Goal: Task Accomplishment & Management: Use online tool/utility

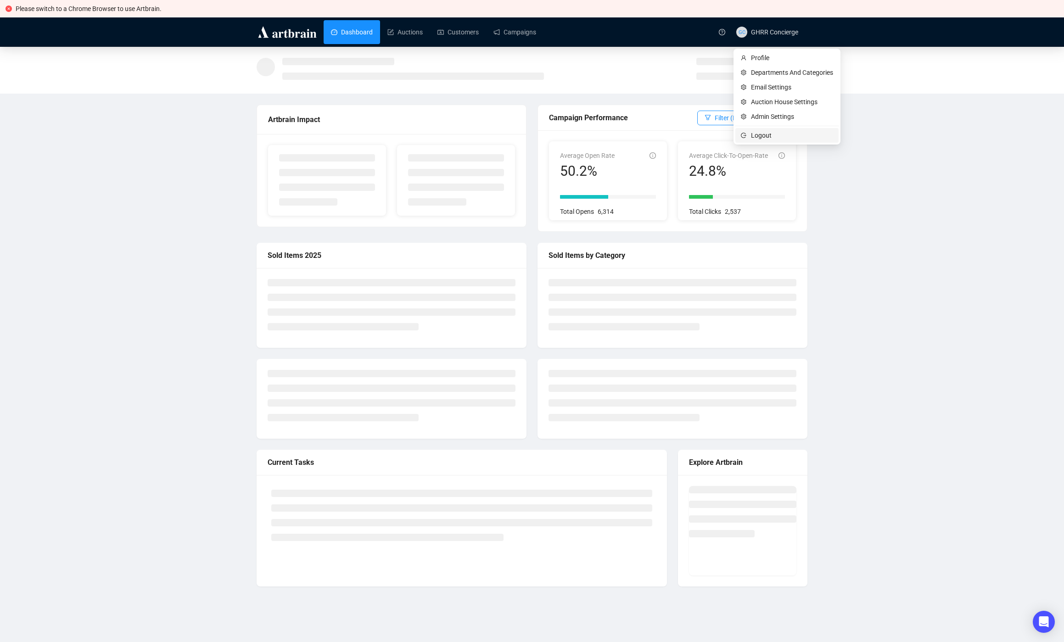
click at [753, 131] on span "Logout" at bounding box center [792, 135] width 82 height 10
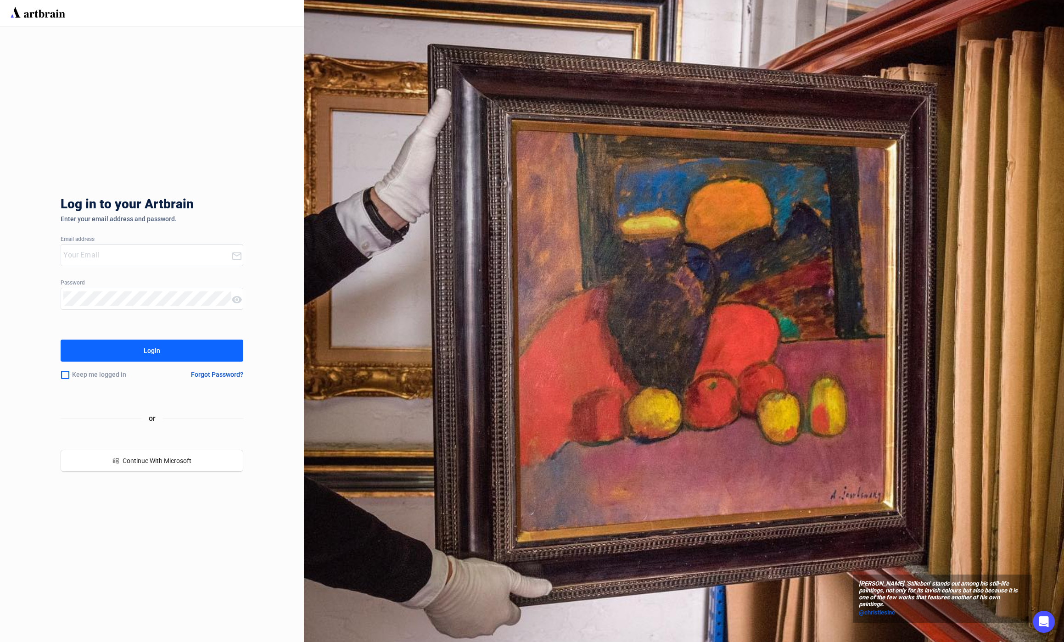
click at [118, 264] on div at bounding box center [146, 255] width 170 height 21
type input "[EMAIL_ADDRESS][DOMAIN_NAME]"
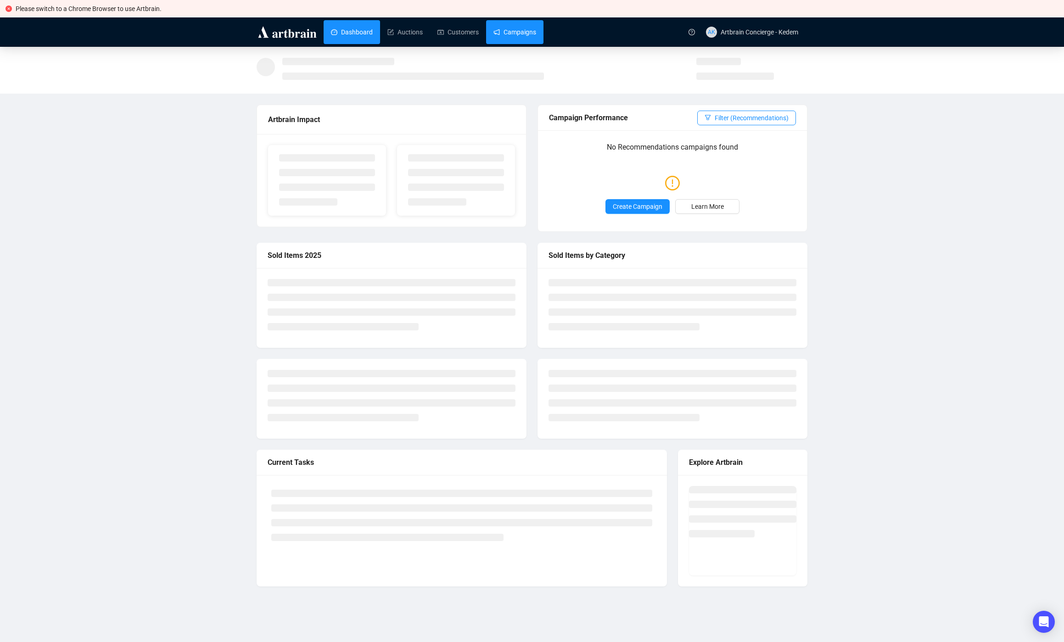
click at [498, 31] on link "Campaigns" at bounding box center [514, 32] width 43 height 24
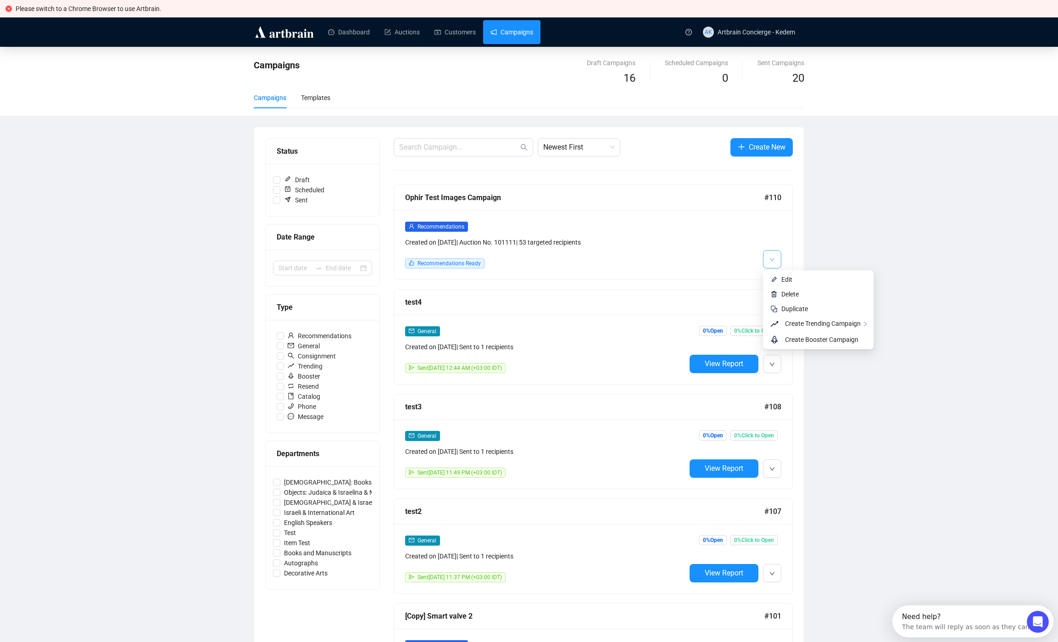
click at [778, 262] on button "button" at bounding box center [772, 259] width 18 height 18
click at [784, 275] on span "Edit" at bounding box center [824, 279] width 85 height 10
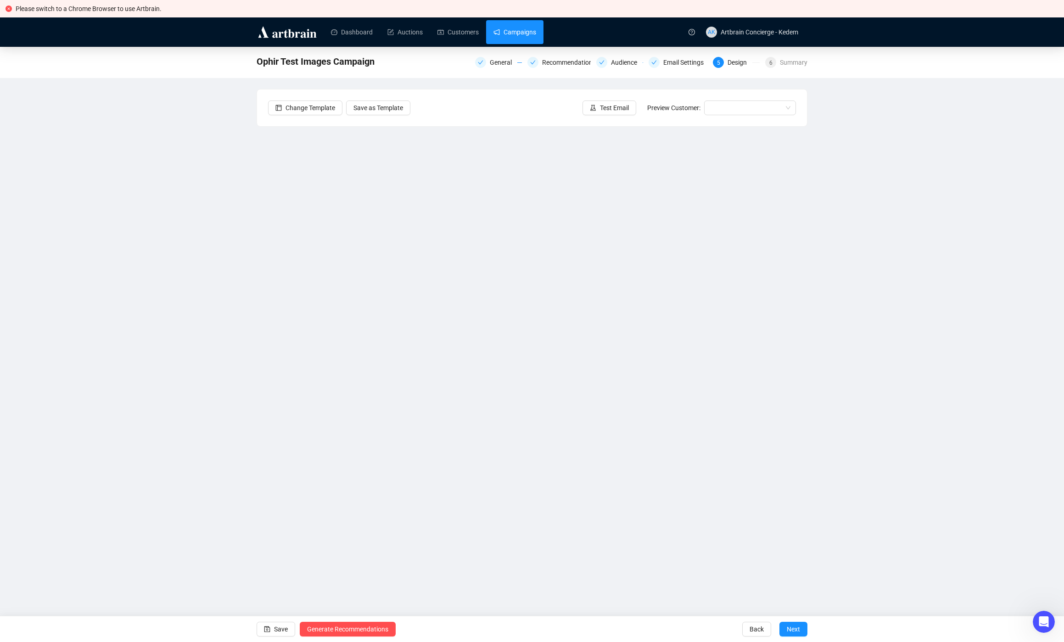
click at [529, 30] on link "Campaigns" at bounding box center [514, 32] width 43 height 24
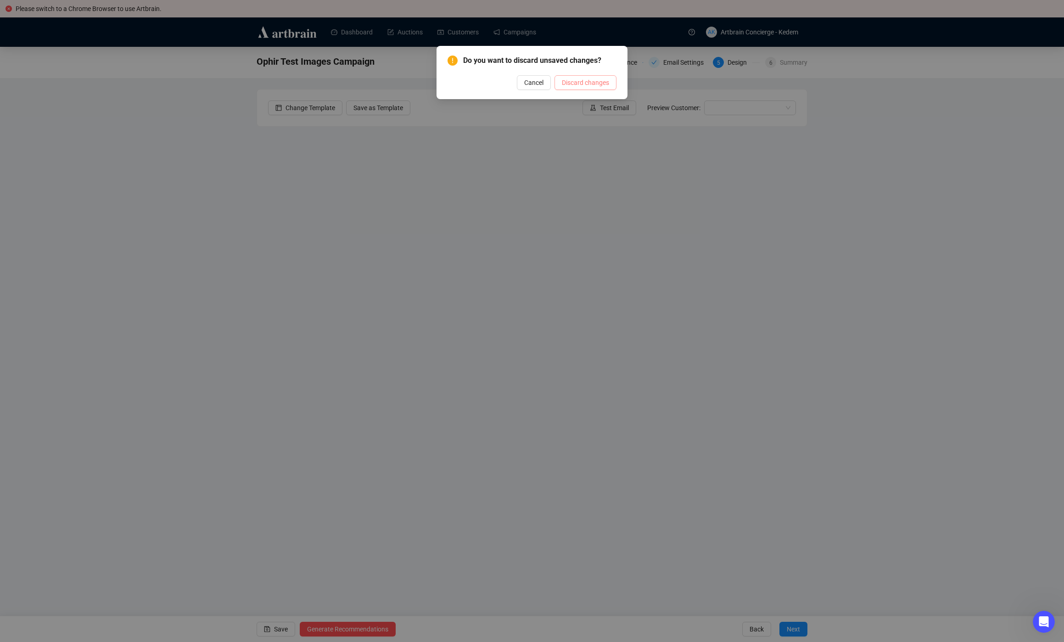
click at [586, 80] on span "Discard changes" at bounding box center [585, 83] width 47 height 10
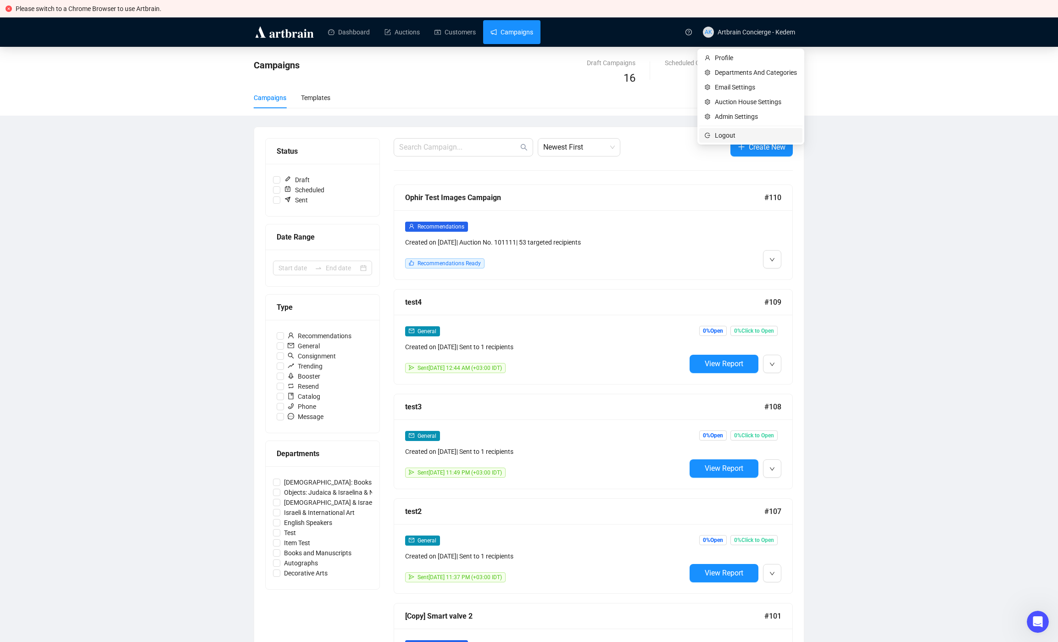
click at [740, 134] on span "Logout" at bounding box center [756, 135] width 82 height 10
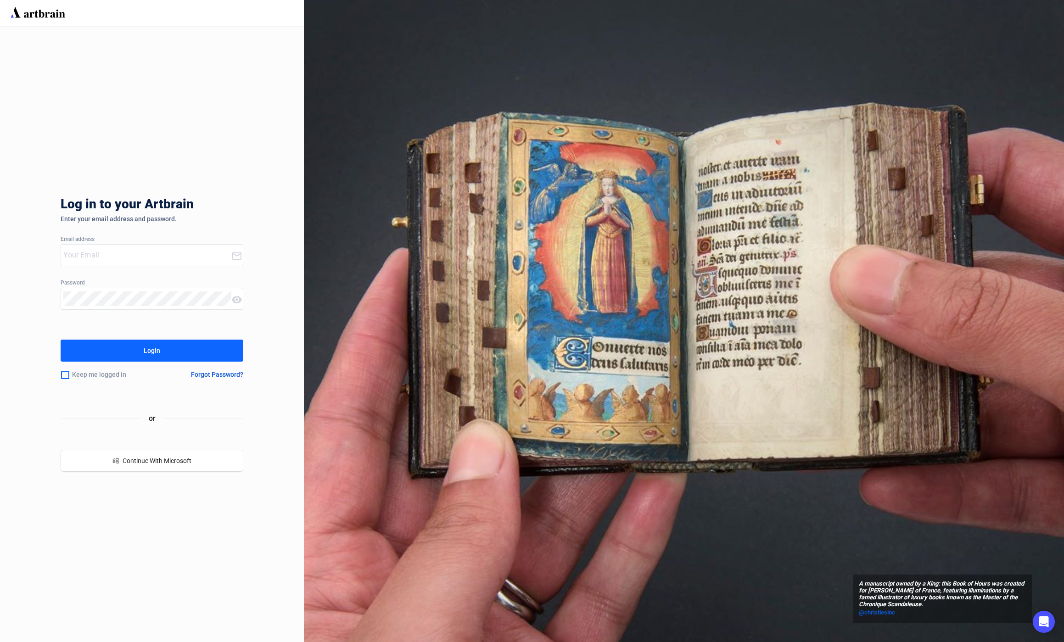
click at [184, 251] on input "email" at bounding box center [147, 255] width 168 height 15
type input "[EMAIL_ADDRESS][DOMAIN_NAME]"
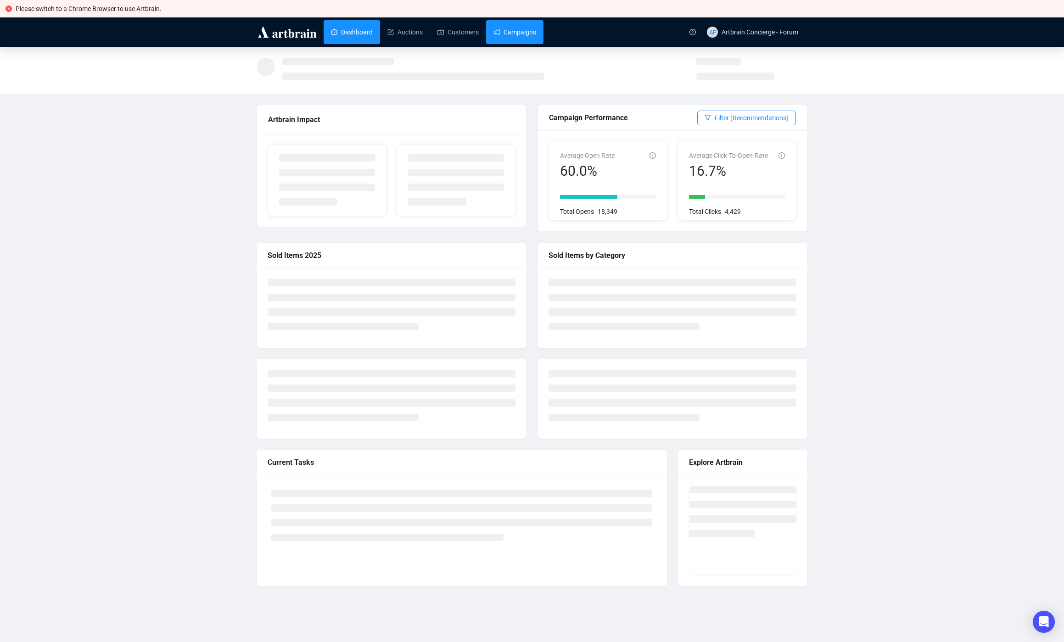
click at [536, 30] on link "Campaigns" at bounding box center [514, 32] width 43 height 24
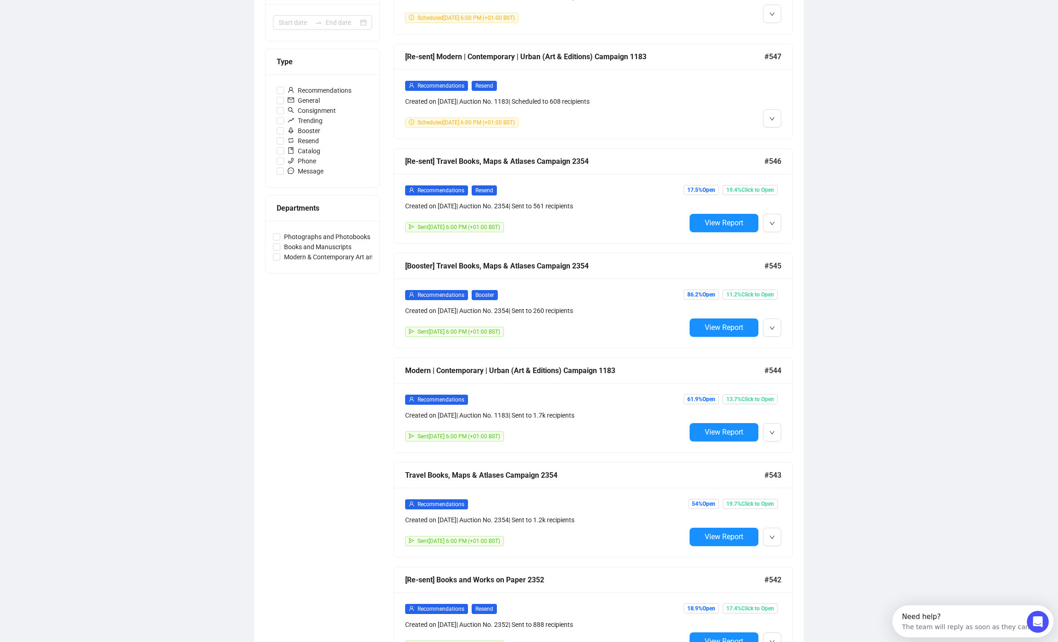
scroll to position [316, 0]
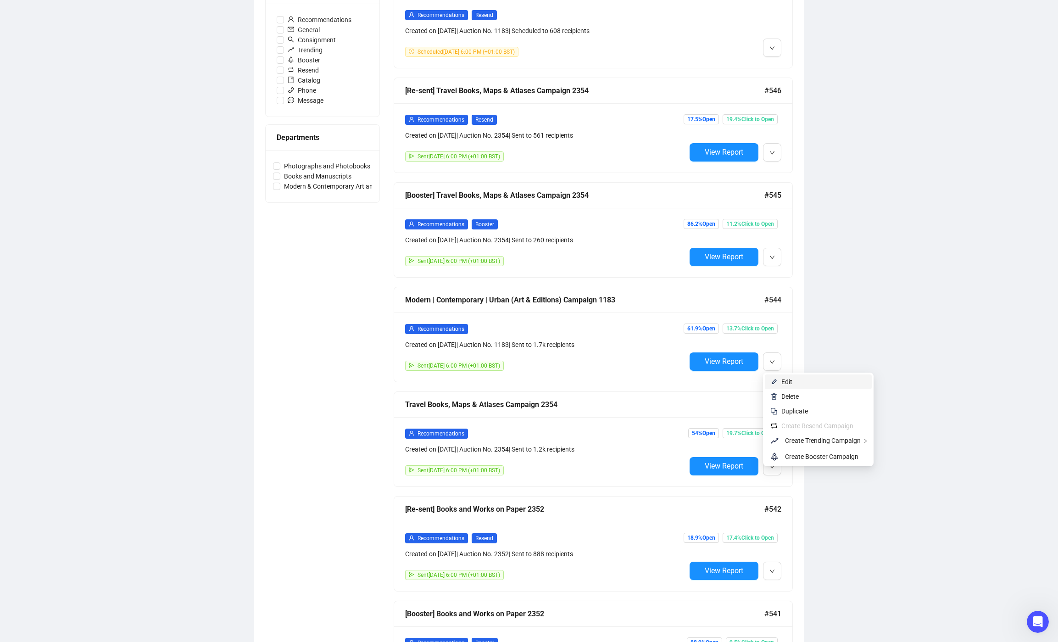
click at [789, 380] on span "Edit" at bounding box center [787, 381] width 11 height 7
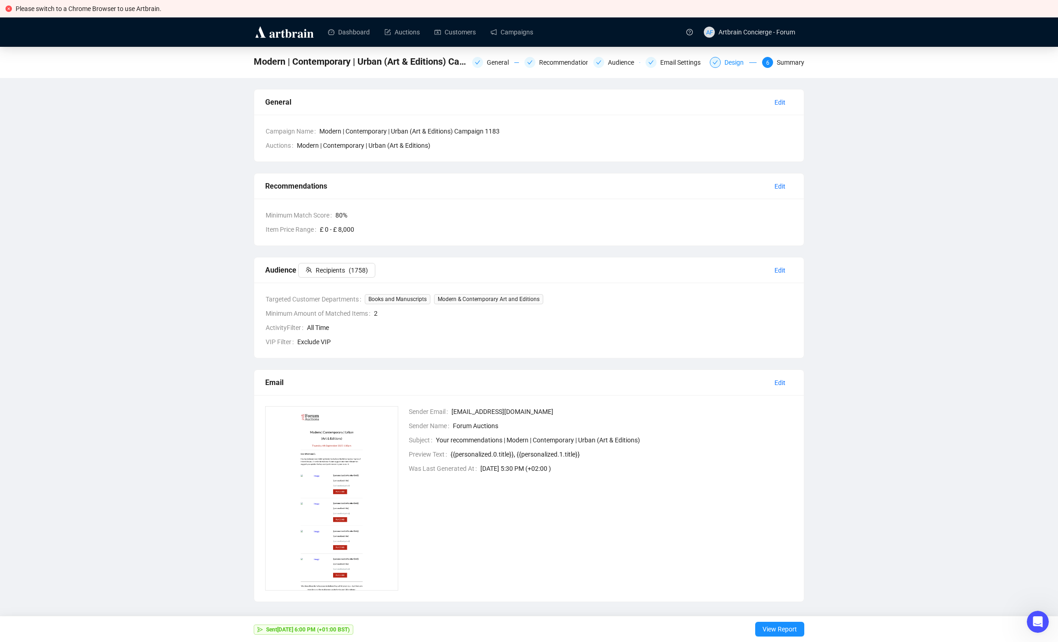
click at [734, 62] on div "Design" at bounding box center [737, 62] width 25 height 11
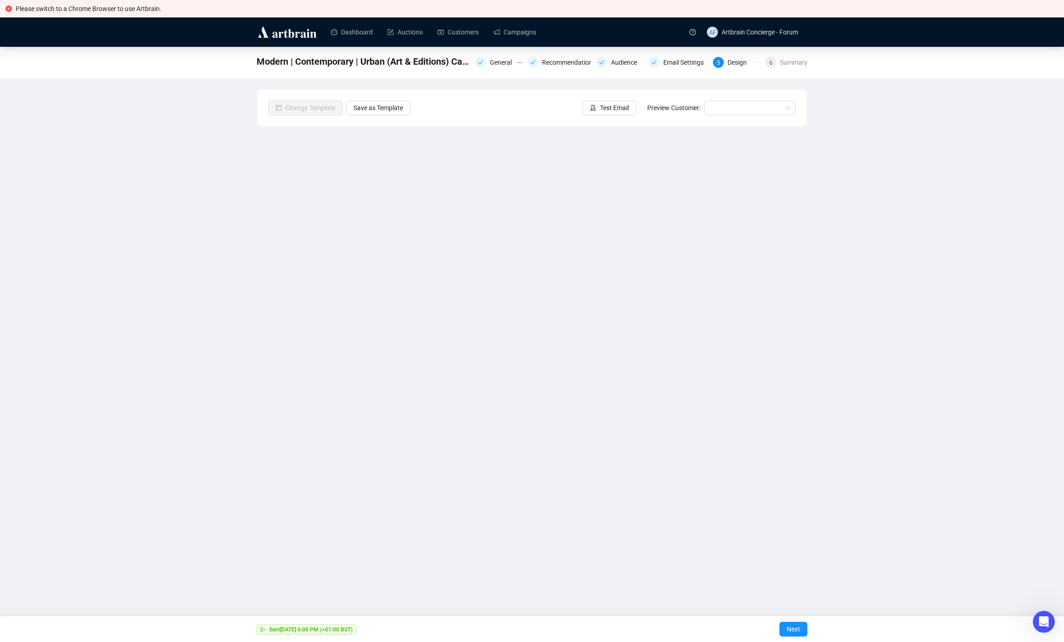
click at [178, 219] on div "Modern | Contemporary | Urban (Art & Editions) Campaign 1183 General Recommenda…" at bounding box center [532, 286] width 1064 height 478
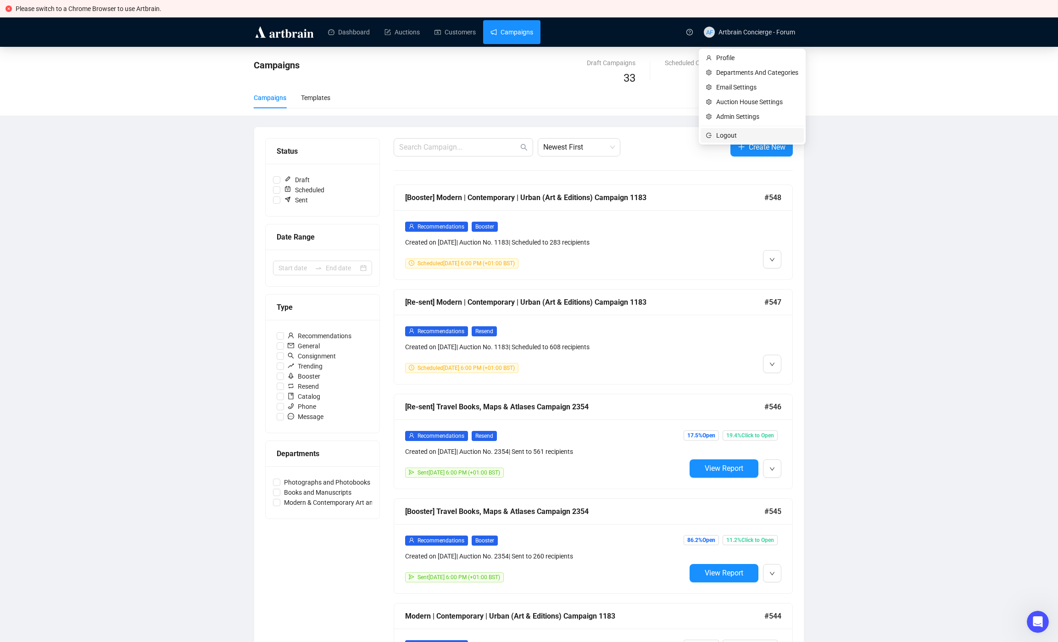
click at [720, 131] on span "Logout" at bounding box center [757, 135] width 82 height 10
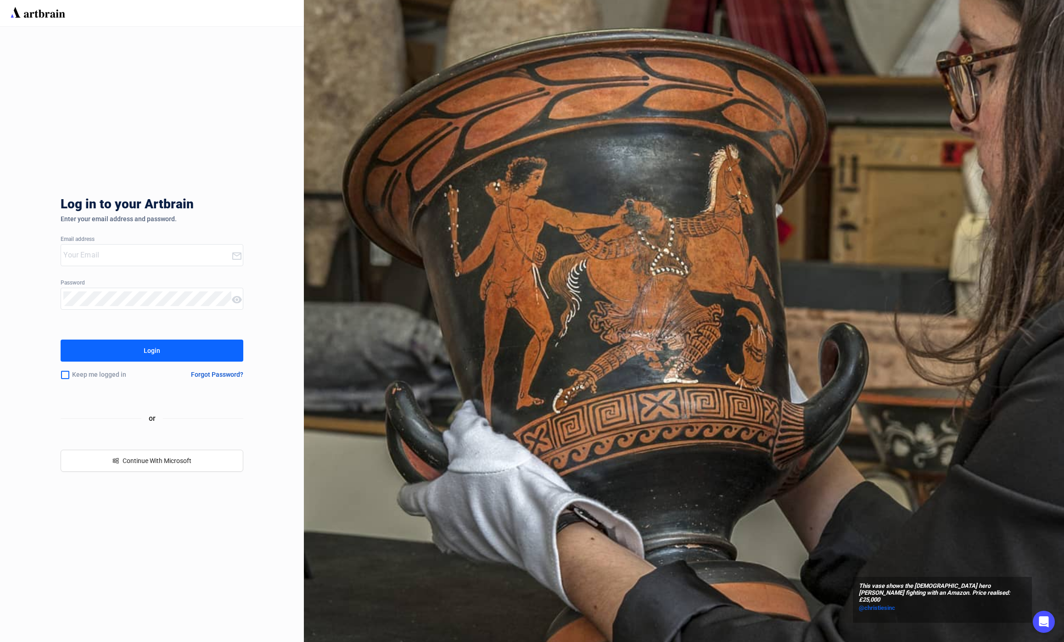
type input "[EMAIL_ADDRESS][DOMAIN_NAME]"
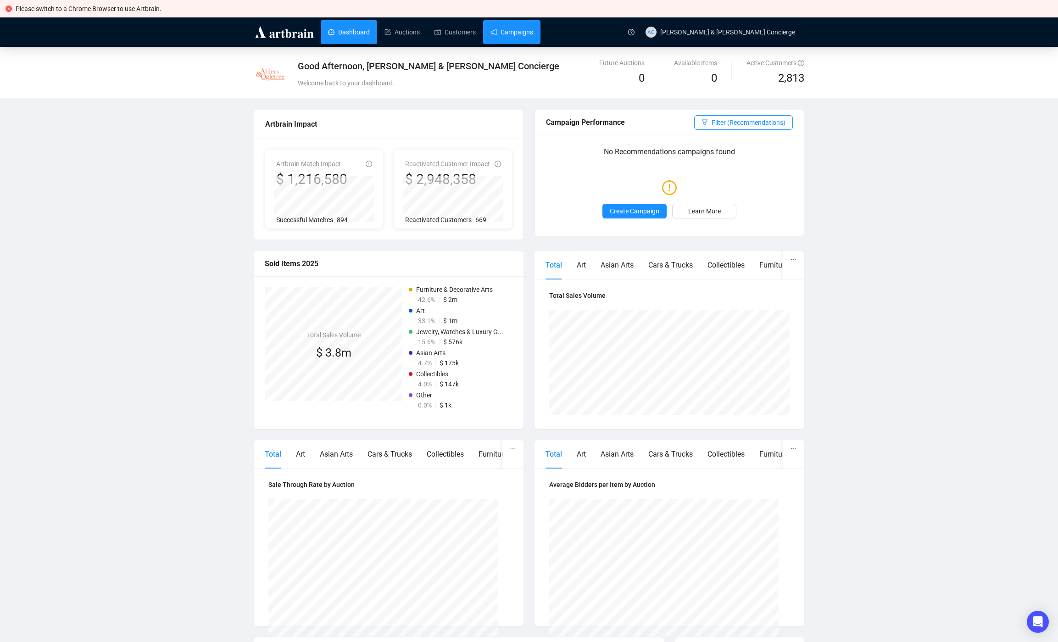
click at [500, 37] on link "Campaigns" at bounding box center [512, 32] width 43 height 24
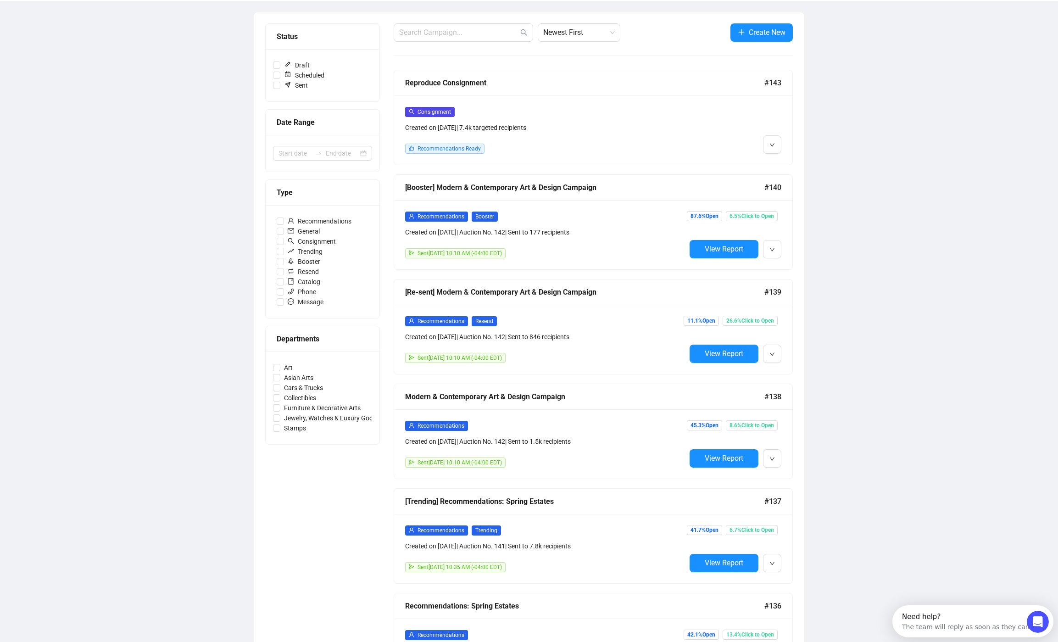
scroll to position [284, 0]
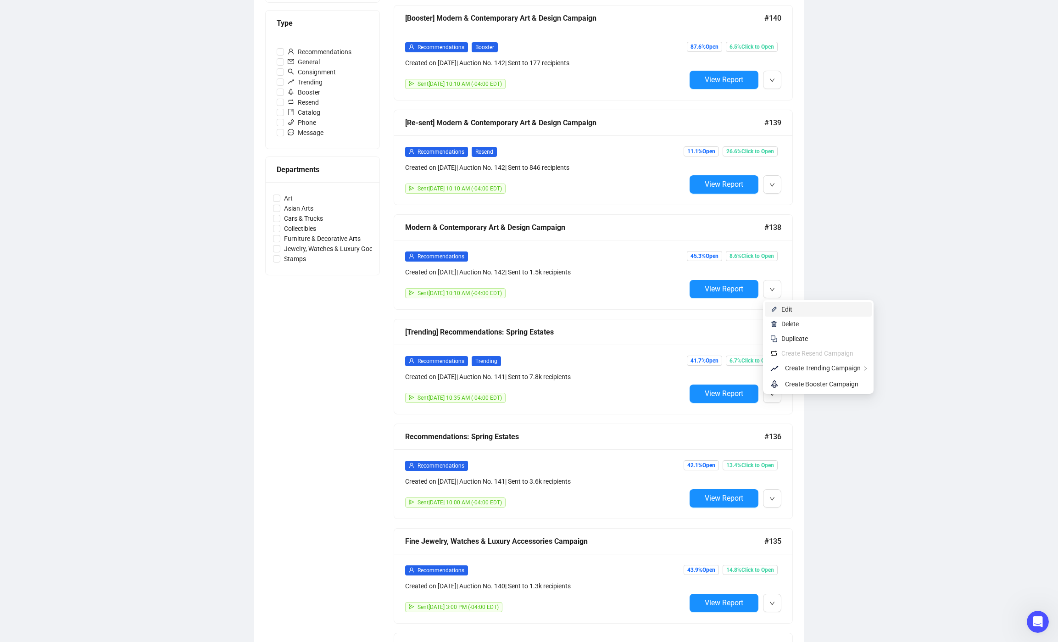
click at [775, 307] on img at bounding box center [774, 309] width 7 height 7
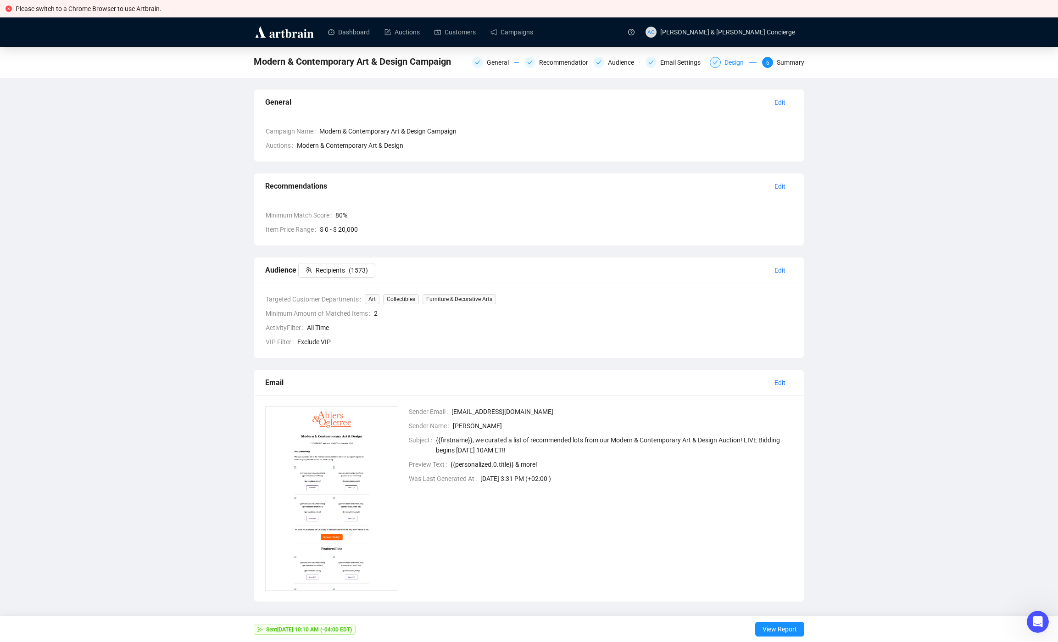
click at [734, 64] on div "Design" at bounding box center [737, 62] width 25 height 11
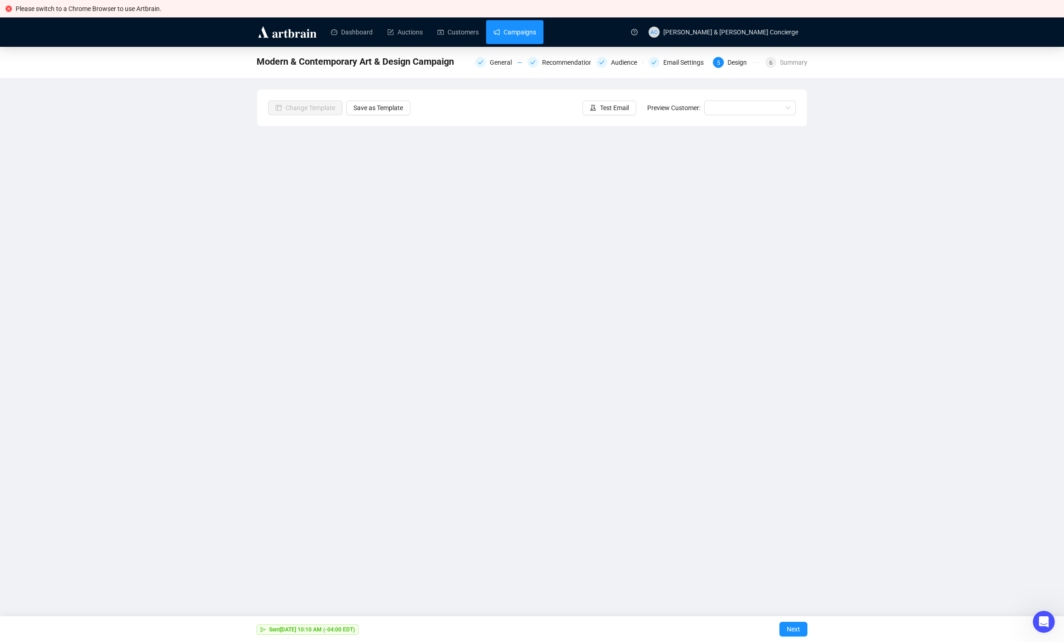
click at [518, 27] on link "Campaigns" at bounding box center [514, 32] width 43 height 24
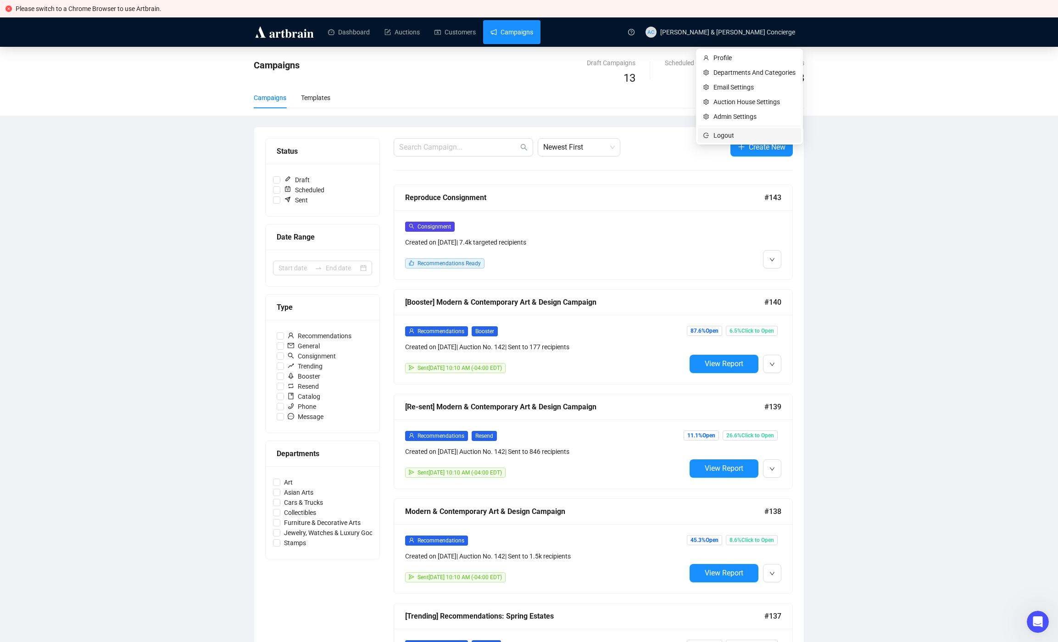
click at [735, 133] on span "Logout" at bounding box center [755, 135] width 82 height 10
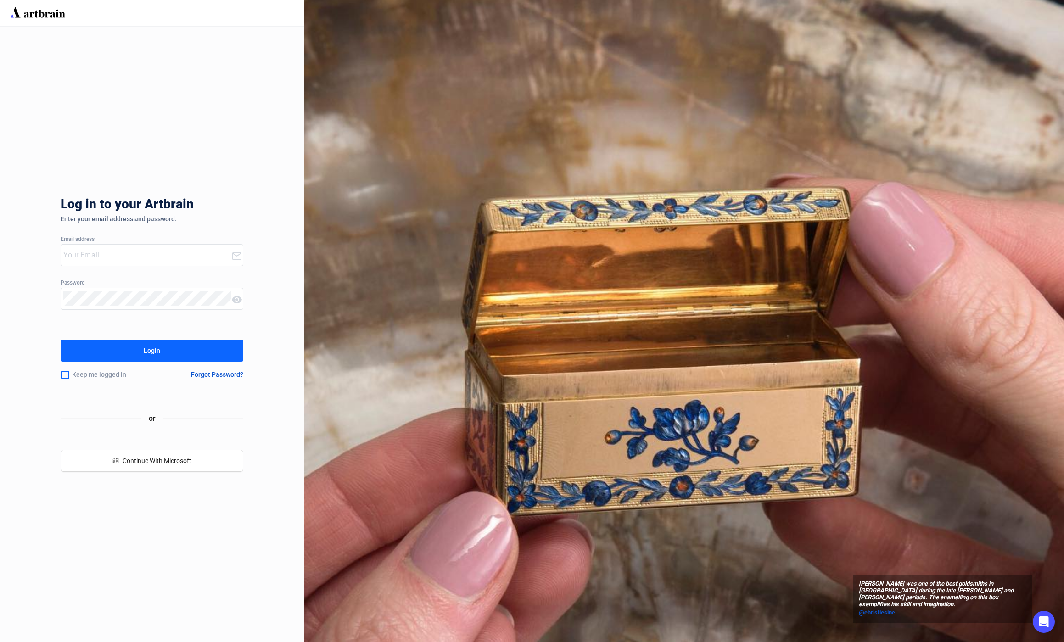
click at [258, 439] on div "Log in to your Artbrain Enter your email address and password. Email address Pa…" at bounding box center [152, 335] width 304 height 616
click at [128, 257] on input "email" at bounding box center [146, 255] width 167 height 15
type input "[EMAIL_ADDRESS][DOMAIN_NAME]"
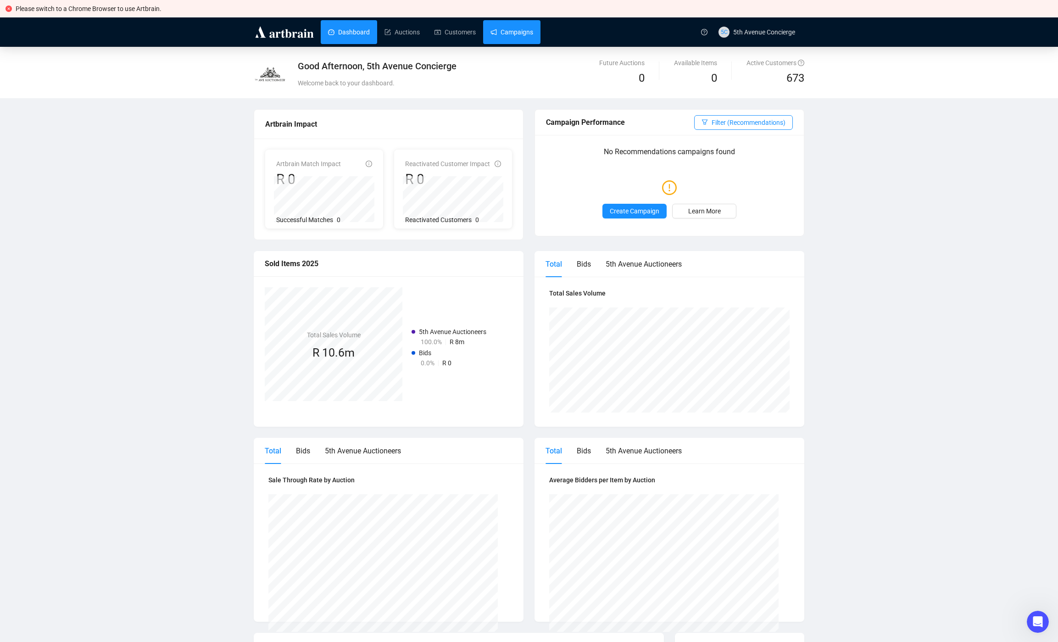
click at [526, 32] on link "Campaigns" at bounding box center [512, 32] width 43 height 24
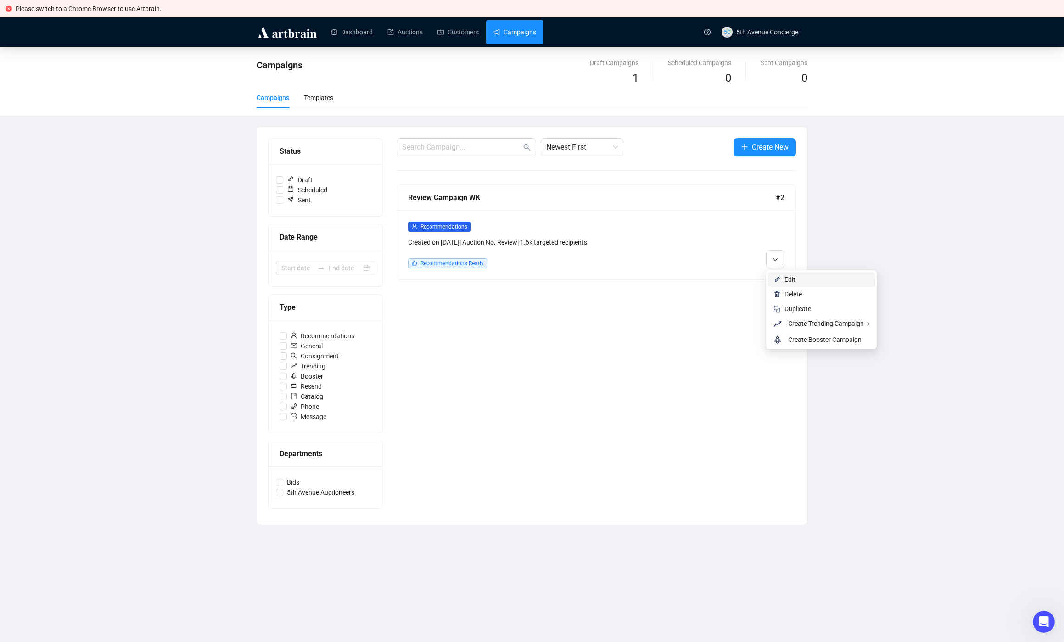
click at [787, 279] on span "Edit" at bounding box center [789, 279] width 11 height 7
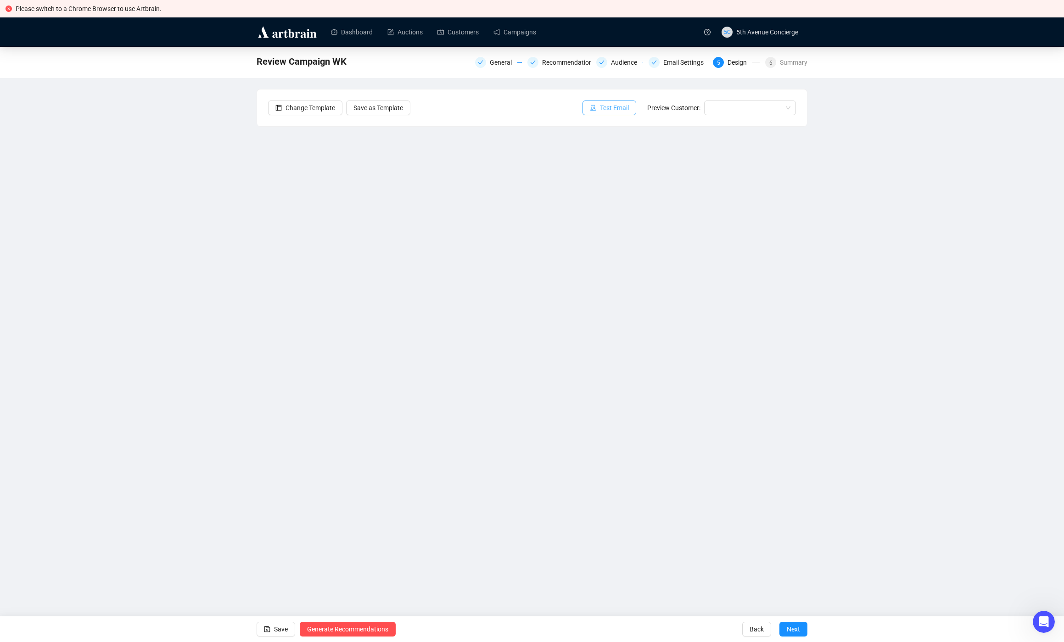
click at [610, 109] on span "Test Email" at bounding box center [614, 108] width 29 height 10
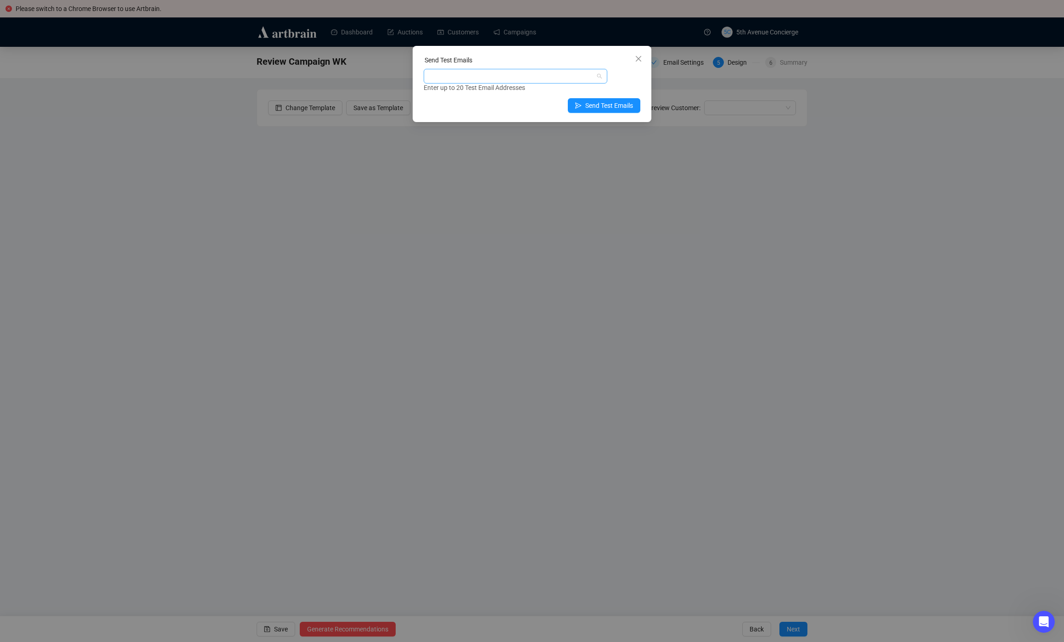
click at [485, 74] on div at bounding box center [510, 76] width 170 height 13
type input "[PERSON_NAME][EMAIL_ADDRESS][DOMAIN_NAME]"
click at [483, 97] on div "[PERSON_NAME][EMAIL_ADDRESS][DOMAIN_NAME]" at bounding box center [515, 95] width 169 height 10
click at [629, 79] on div "[PERSON_NAME][EMAIL_ADDRESS][DOMAIN_NAME] Enter up to 20 Test Email Addresses" at bounding box center [532, 81] width 217 height 24
click at [620, 107] on span "Send Test Emails" at bounding box center [609, 106] width 48 height 10
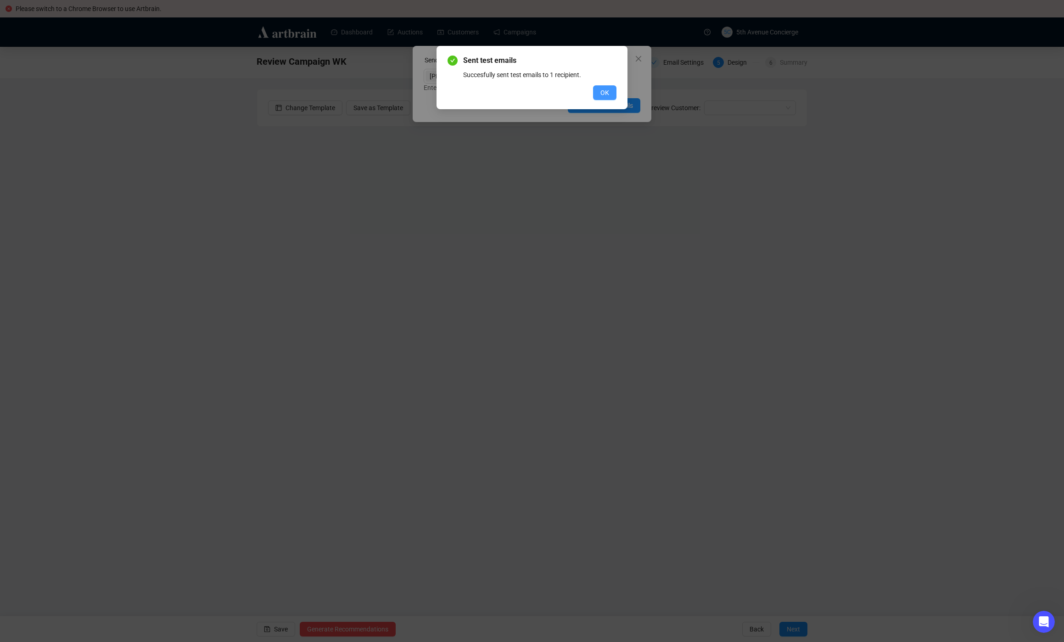
click at [610, 88] on button "OK" at bounding box center [604, 92] width 23 height 15
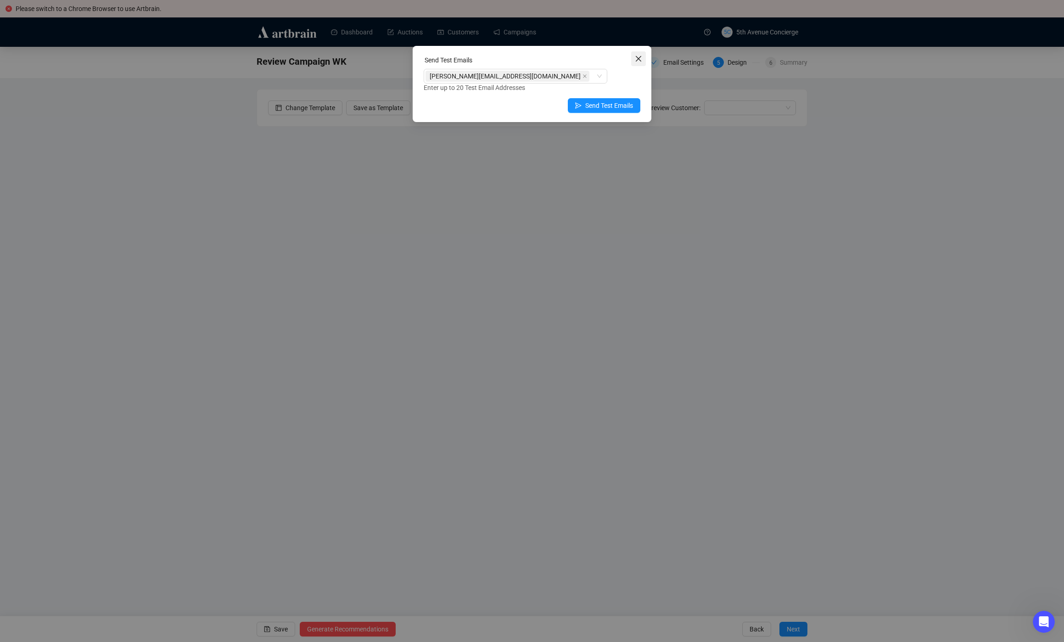
click at [638, 56] on icon "close" at bounding box center [638, 58] width 7 height 7
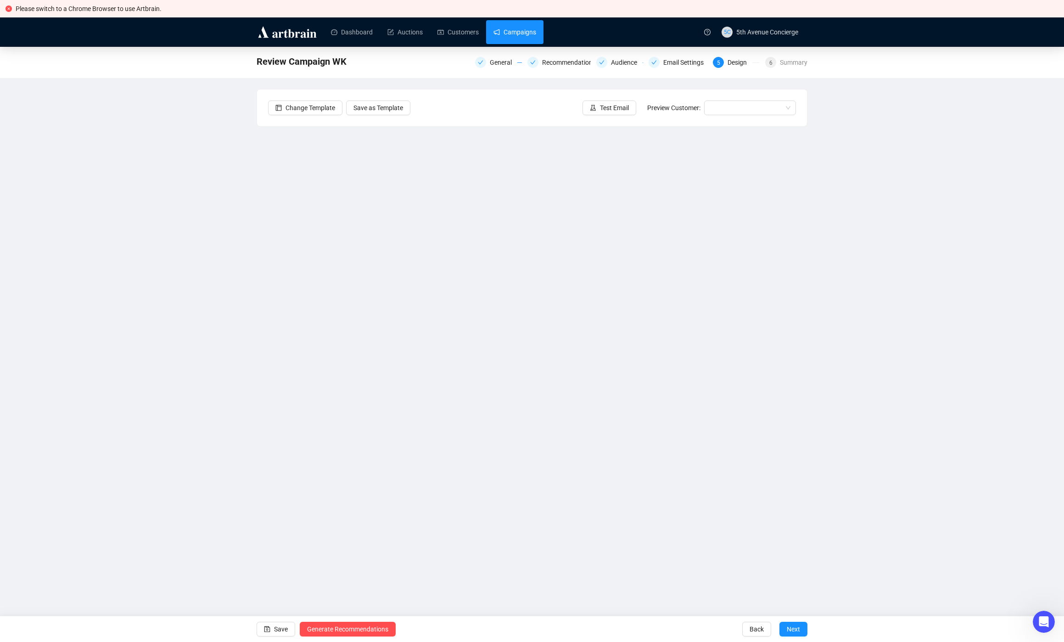
click at [524, 35] on link "Campaigns" at bounding box center [514, 32] width 43 height 24
